Goal: Task Accomplishment & Management: Use online tool/utility

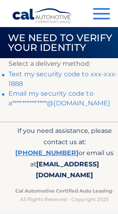
click at [23, 81] on link "Text my security code to xxx-xxx-1888" at bounding box center [63, 78] width 110 height 17
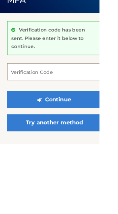
click at [105, 118] on input "Verification Code" at bounding box center [64, 128] width 112 height 20
click at [93, 118] on input "Verification Code" at bounding box center [64, 128] width 112 height 20
type input "511608"
click at [65, 151] on button "Continue" at bounding box center [64, 161] width 112 height 20
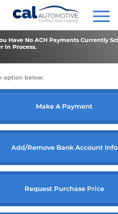
scroll to position [325, 0]
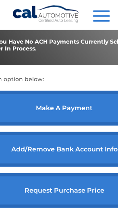
click at [101, 126] on link "make a payment" at bounding box center [64, 108] width 179 height 35
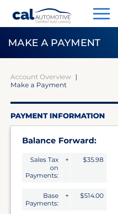
select select "YThhZTg5NWYtYjViYS00NmU5LWI5ZWMtOWRkNjNiMGMzYTNl"
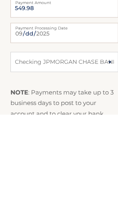
scroll to position [399, 0]
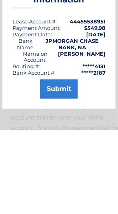
click at [65, 163] on button "Submit" at bounding box center [59, 172] width 38 height 19
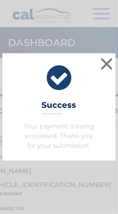
click at [110, 62] on button "×" at bounding box center [107, 64] width 16 height 16
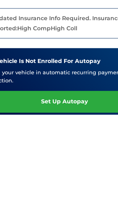
scroll to position [144, 0]
